Goal: Transaction & Acquisition: Book appointment/travel/reservation

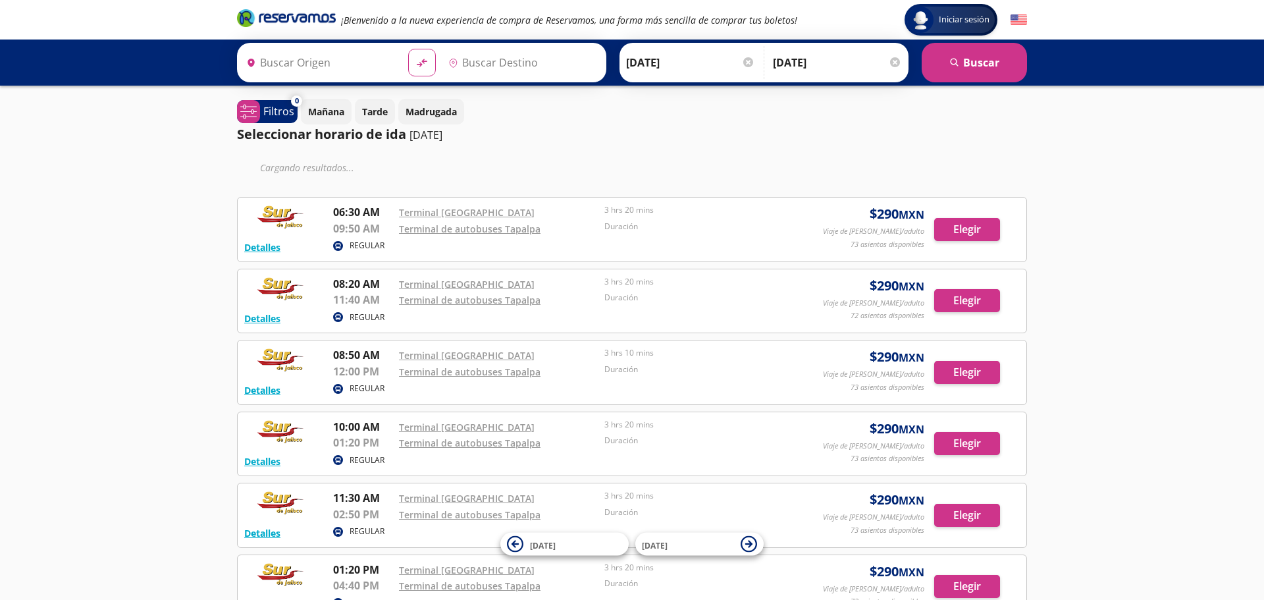
type input "[GEOGRAPHIC_DATA], [GEOGRAPHIC_DATA]"
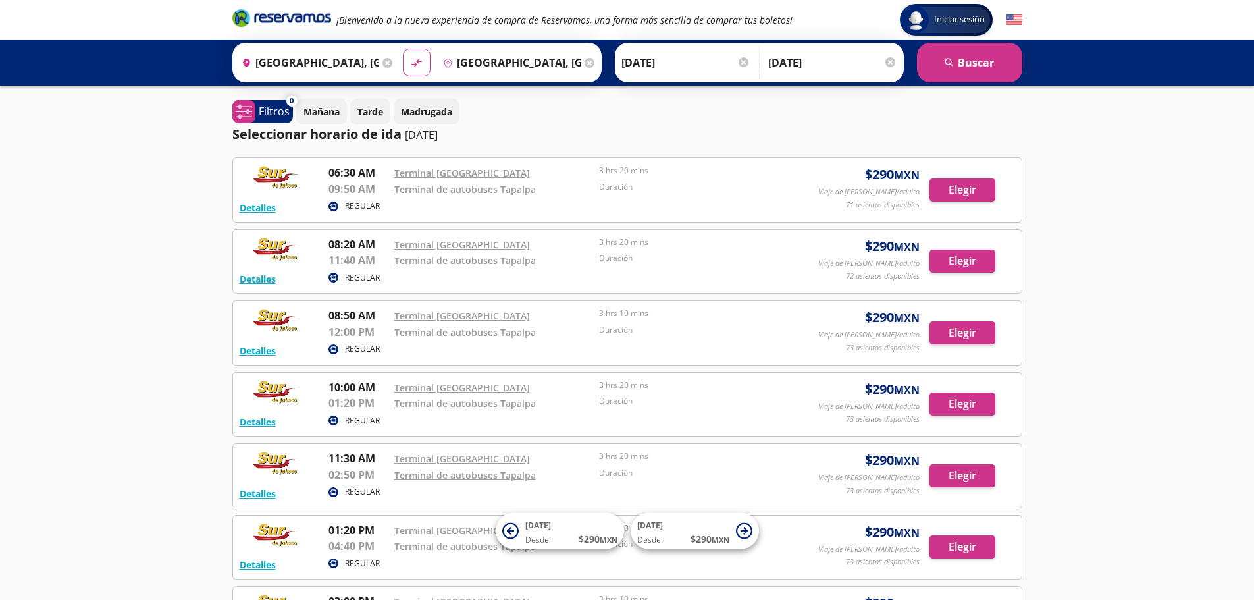
click at [583, 190] on div "Terminal de autobuses Tapalpa" at bounding box center [493, 189] width 199 height 16
click at [418, 175] on link "Terminal [GEOGRAPHIC_DATA]" at bounding box center [462, 173] width 136 height 13
click at [461, 59] on input "[GEOGRAPHIC_DATA], [GEOGRAPHIC_DATA]" at bounding box center [510, 62] width 144 height 33
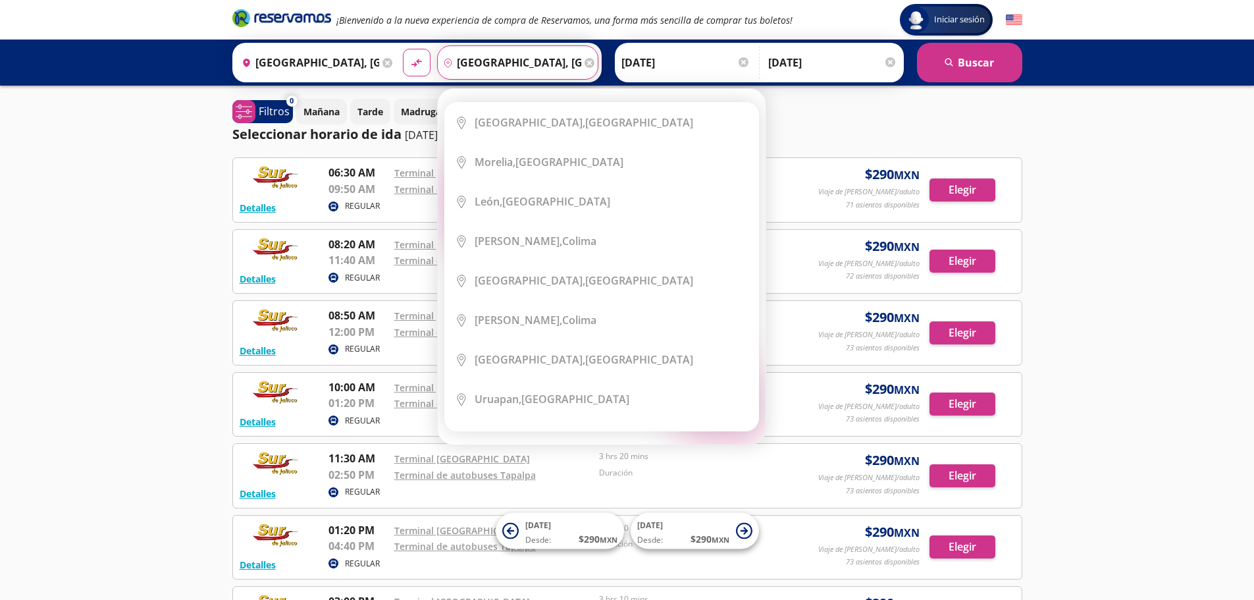
drag, startPoint x: 494, startPoint y: 66, endPoint x: 447, endPoint y: 65, distance: 47.4
click at [447, 65] on div "pin-outline [GEOGRAPHIC_DATA], [GEOGRAPHIC_DATA]" at bounding box center [510, 62] width 144 height 33
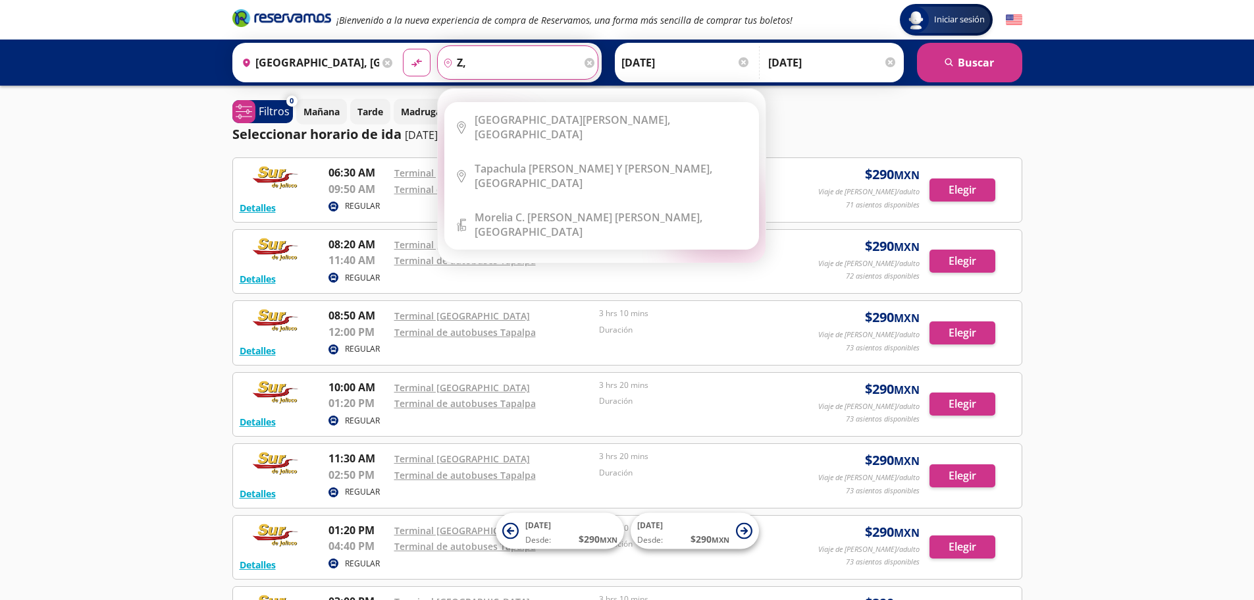
type input "z"
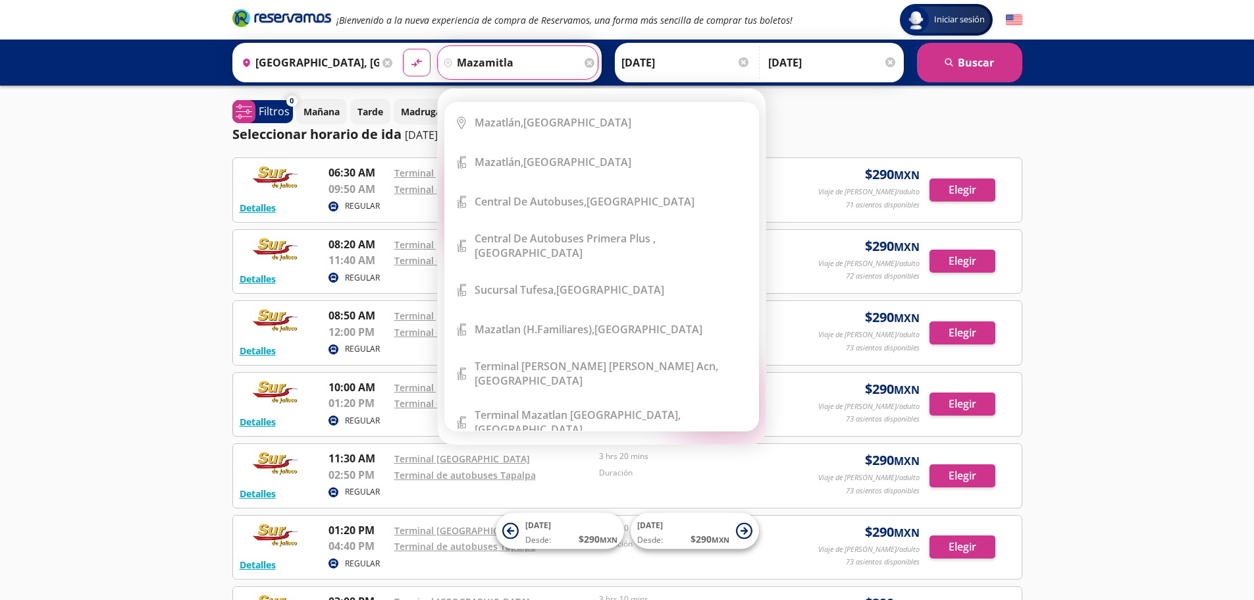
type input "mazamitla"
click at [403, 49] on button "material-symbols:compare-arrows-rounded" at bounding box center [417, 63] width 28 height 28
